Goal: Information Seeking & Learning: Learn about a topic

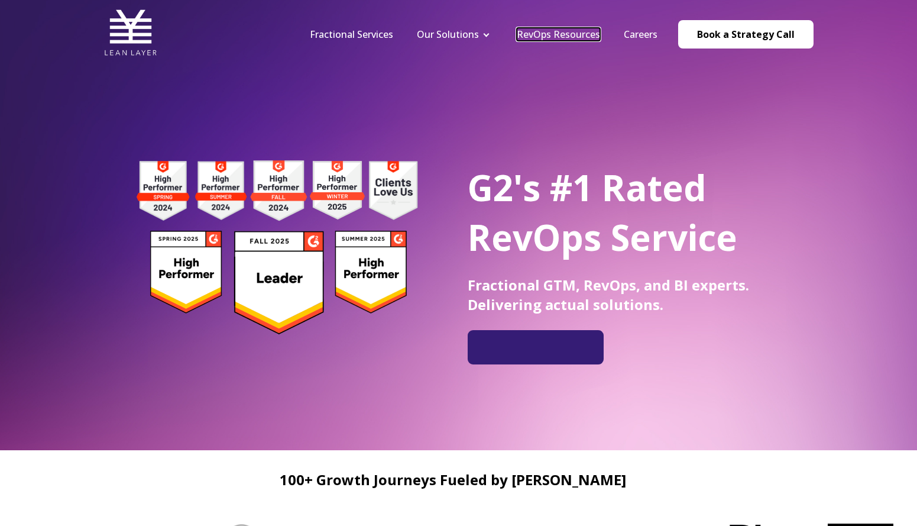
click at [558, 39] on link "RevOps Resources" at bounding box center [558, 34] width 83 height 13
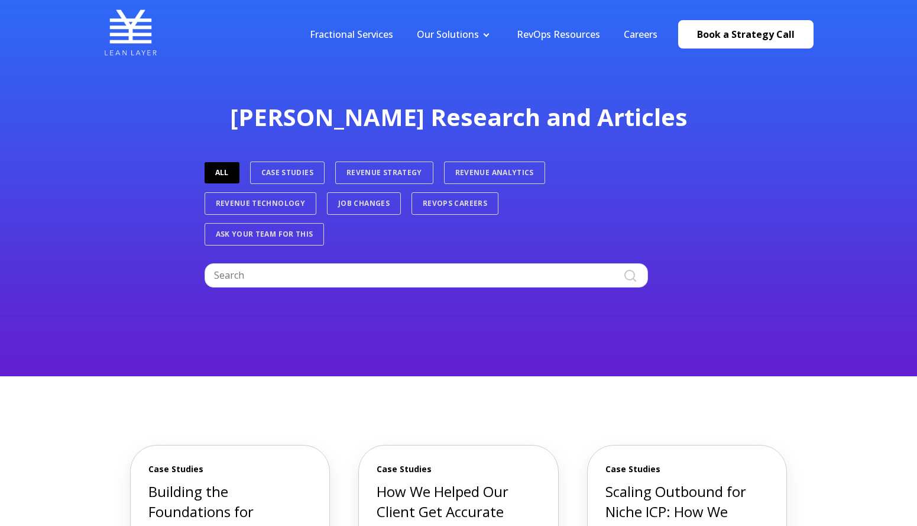
click at [131, 199] on div "Lean Layer Research and Articles ALL Case Studies Revenue Strategy Revenue Anal…" at bounding box center [458, 188] width 917 height 376
click at [374, 31] on link "Fractional Services" at bounding box center [351, 34] width 83 height 13
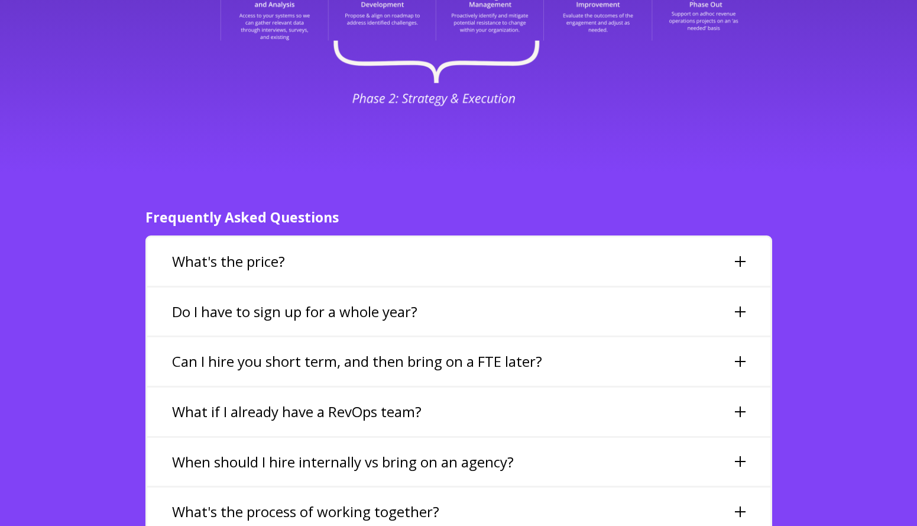
scroll to position [2630, 0]
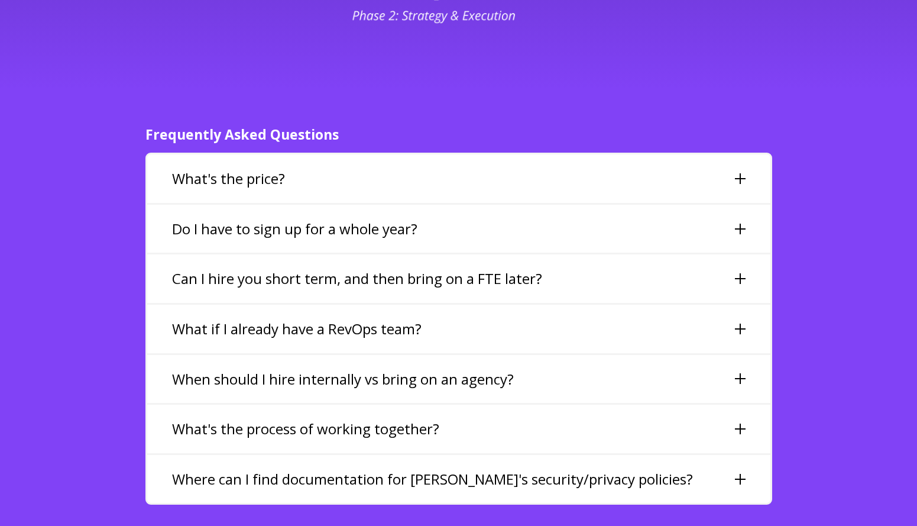
click at [203, 169] on h3 "What's the price?" at bounding box center [228, 179] width 113 height 20
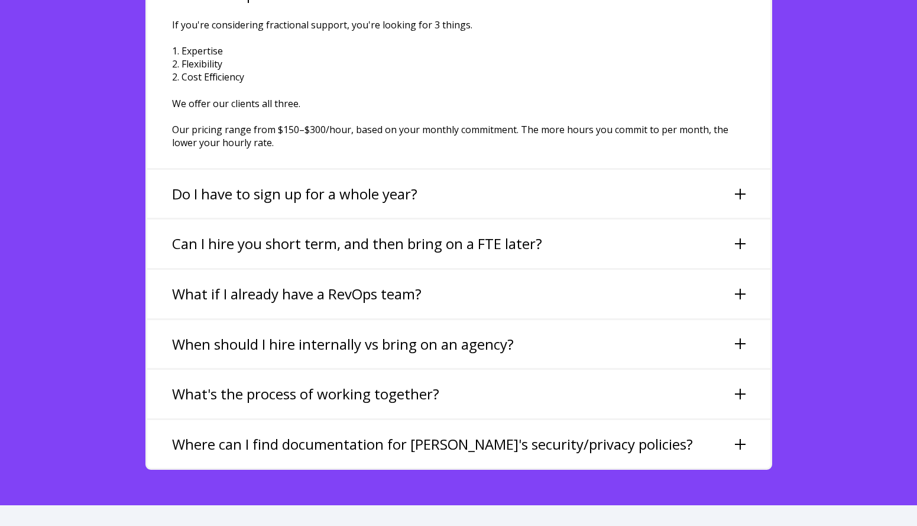
scroll to position [2848, 0]
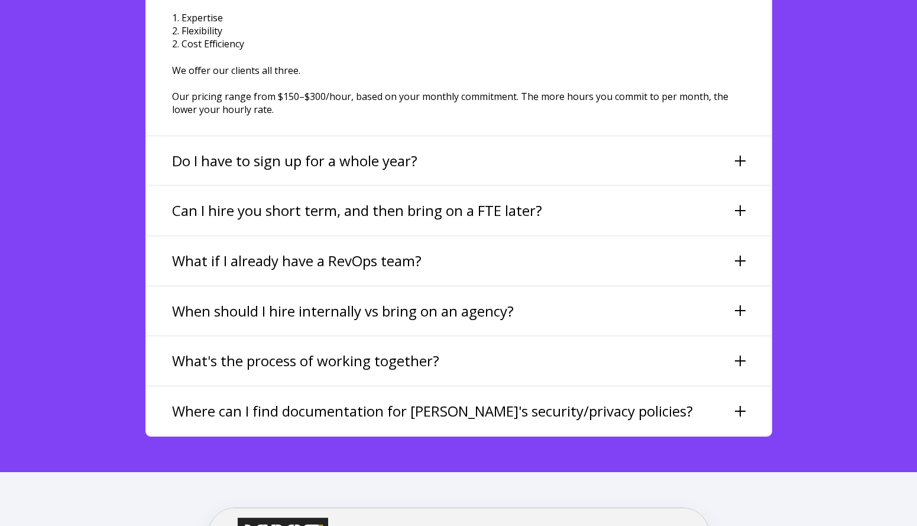
click at [294, 298] on div "When should I hire internally vs bring on an agency?" at bounding box center [458, 311] width 623 height 48
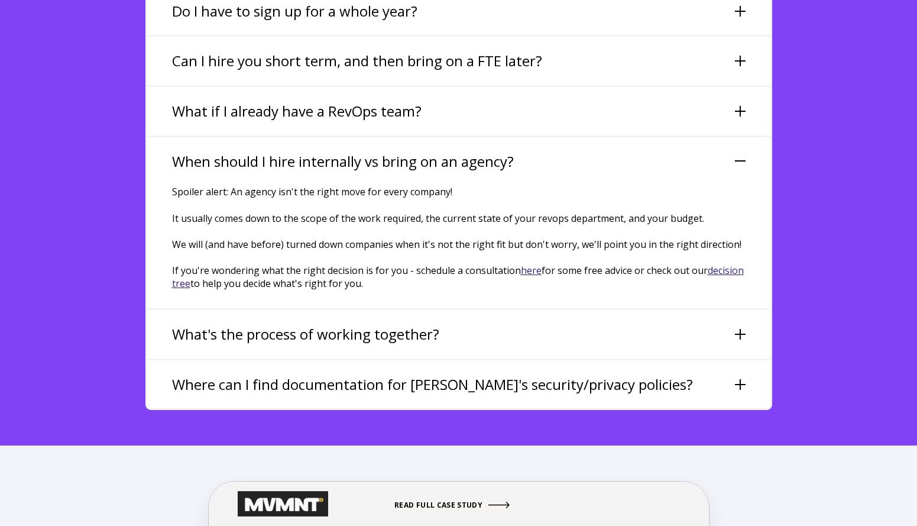
click at [233, 232] on p "It usually comes down to the scope of the work required, the current state of y…" at bounding box center [459, 251] width 574 height 78
drag, startPoint x: 368, startPoint y: 254, endPoint x: 183, endPoint y: 226, distance: 187.6
click at [182, 226] on p "It usually comes down to the scope of the work required, the current state of y…" at bounding box center [459, 251] width 574 height 78
click at [183, 226] on p "It usually comes down to the scope of the work required, the current state of y…" at bounding box center [459, 251] width 574 height 78
drag, startPoint x: 167, startPoint y: 155, endPoint x: 387, endPoint y: 268, distance: 246.7
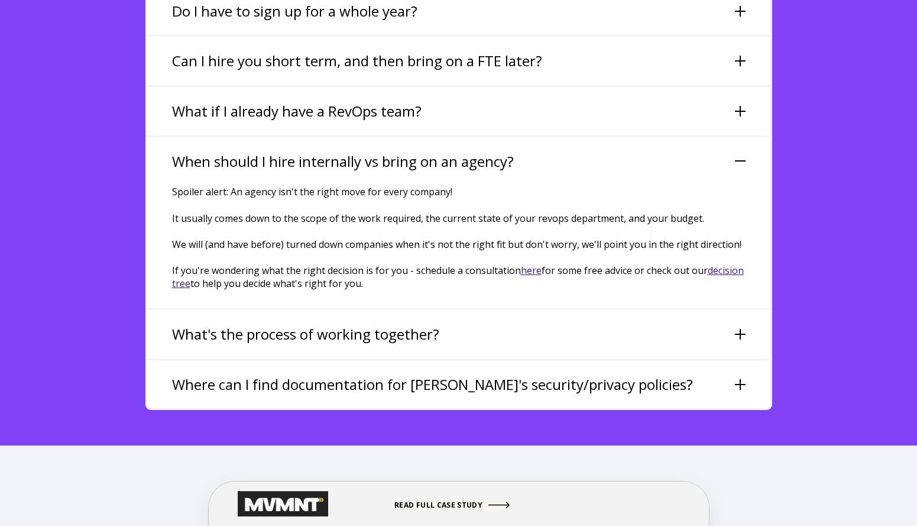
click at [387, 268] on div "When should I hire internally vs bring on an agency? Spoiler alert: An agency i…" at bounding box center [458, 221] width 623 height 173
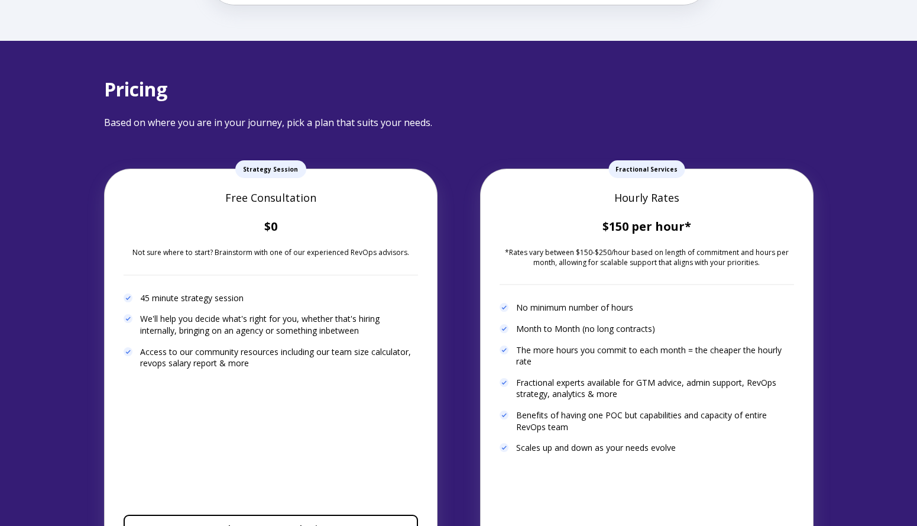
scroll to position [3539, 0]
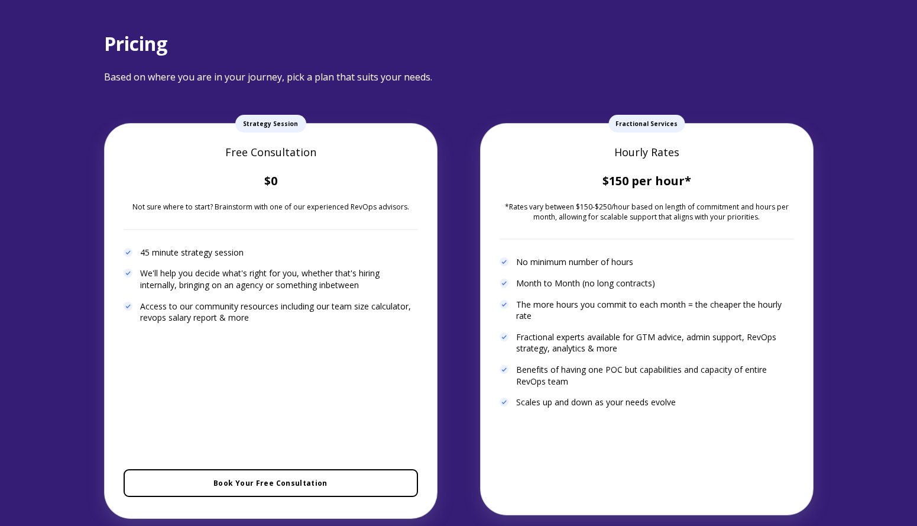
click at [64, 254] on div "Pricing Based on where you are in your journey, pick a plan that suits your nee…" at bounding box center [458, 274] width 917 height 559
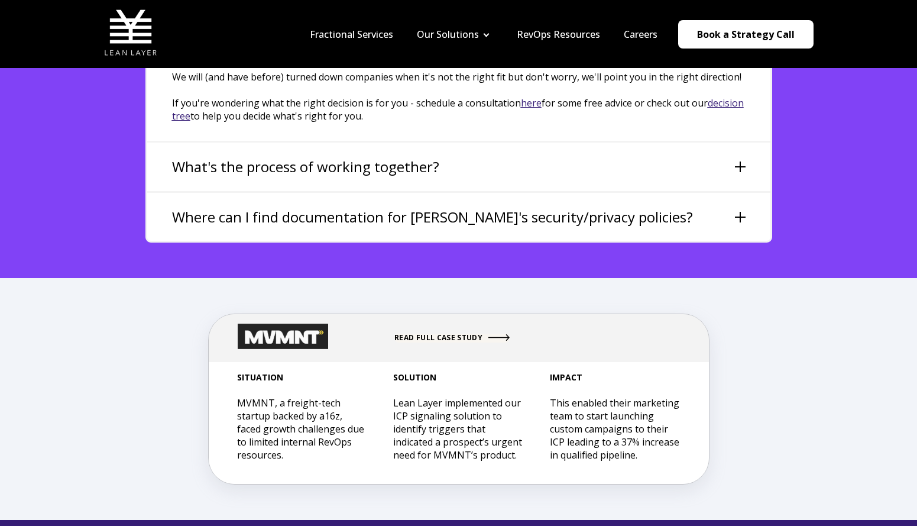
scroll to position [3014, 0]
